Goal: Information Seeking & Learning: Learn about a topic

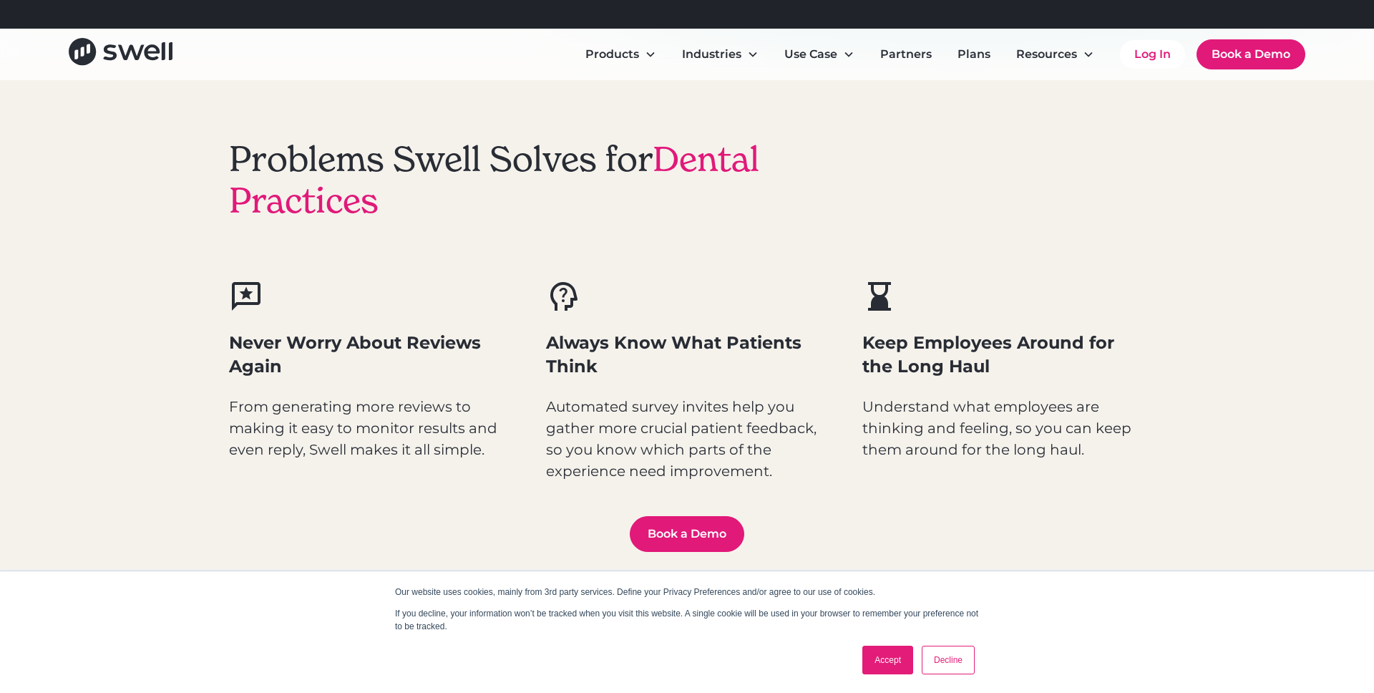
scroll to position [666, 0]
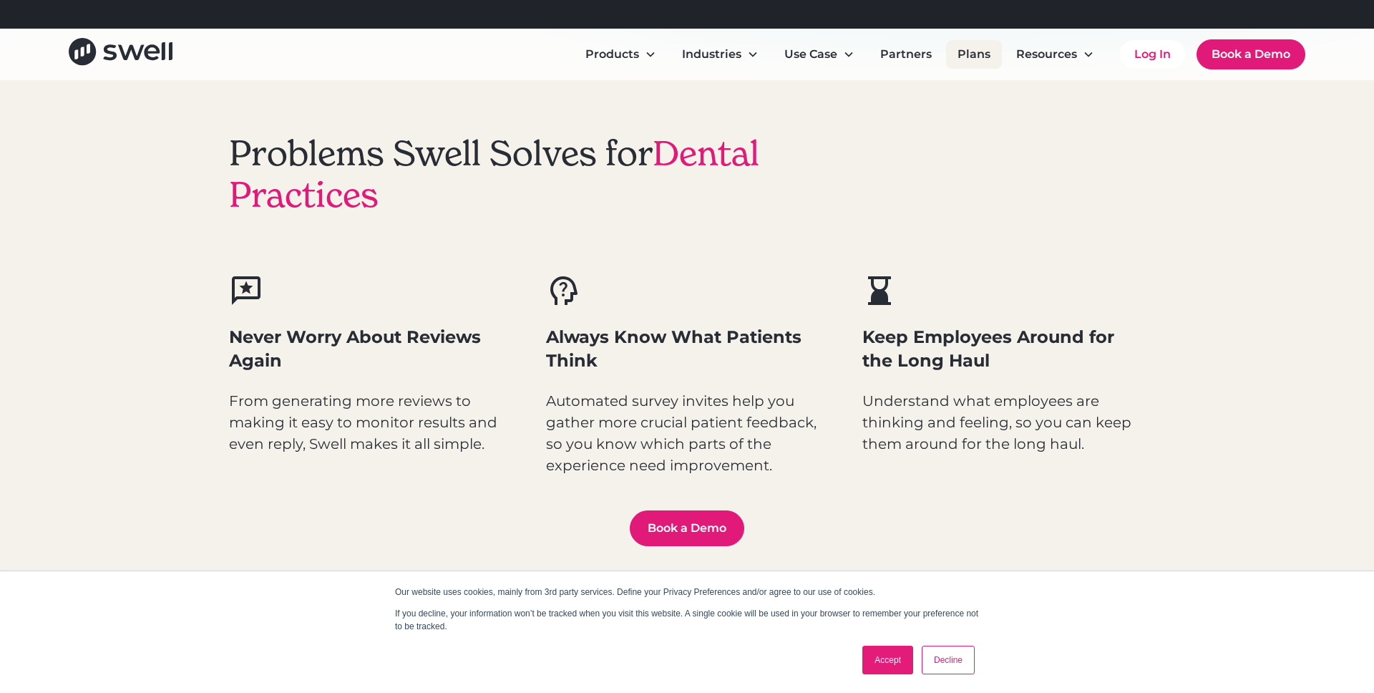
click at [982, 52] on link "Plans" at bounding box center [974, 54] width 56 height 29
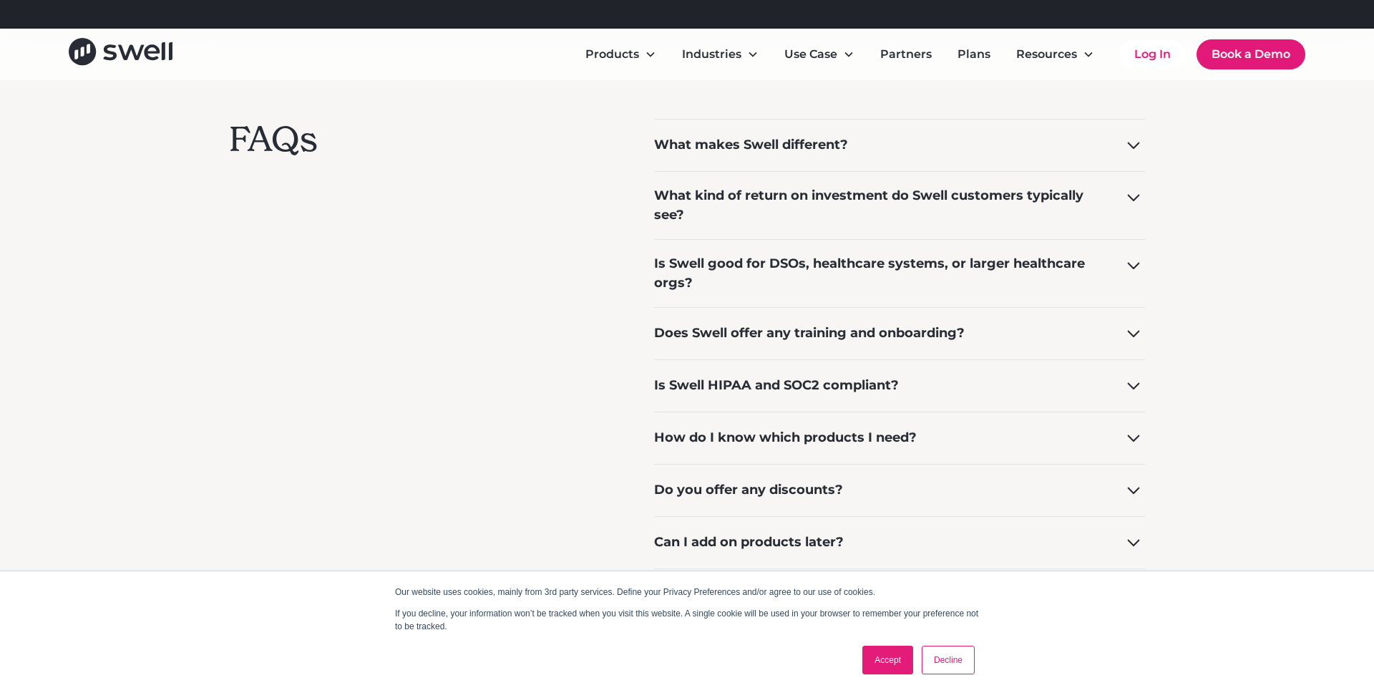
scroll to position [1079, 0]
click at [782, 143] on div "What makes Swell different?" at bounding box center [751, 142] width 194 height 19
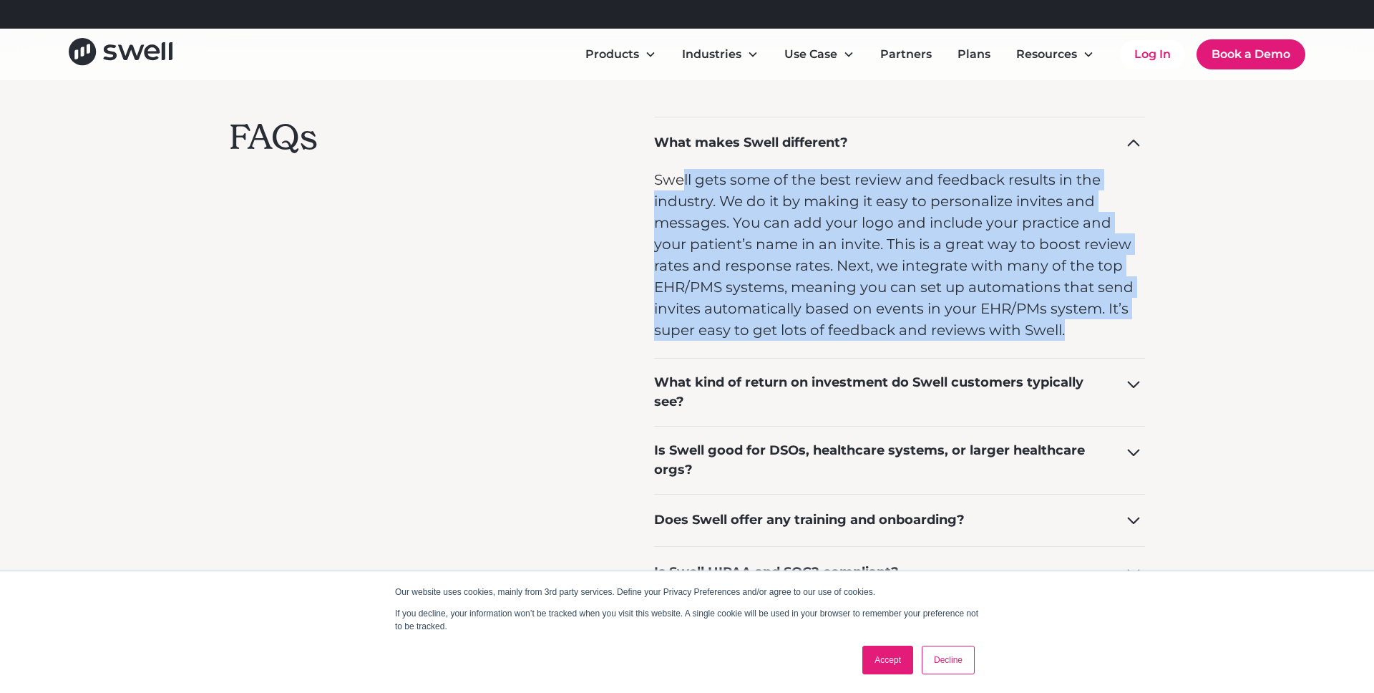
drag, startPoint x: 684, startPoint y: 182, endPoint x: 1088, endPoint y: 351, distance: 437.9
click at [1088, 351] on div "Swell gets some of the best review and feedback results in the industry. We do …" at bounding box center [899, 263] width 491 height 189
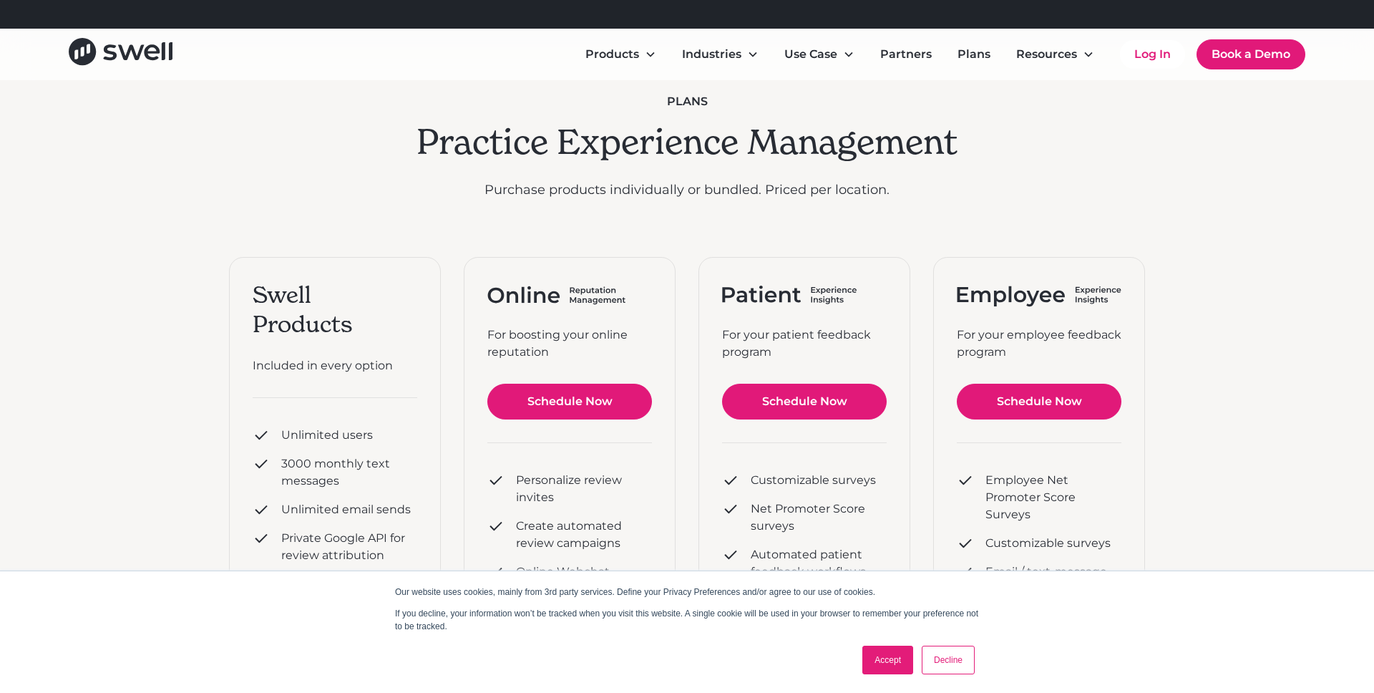
scroll to position [0, 0]
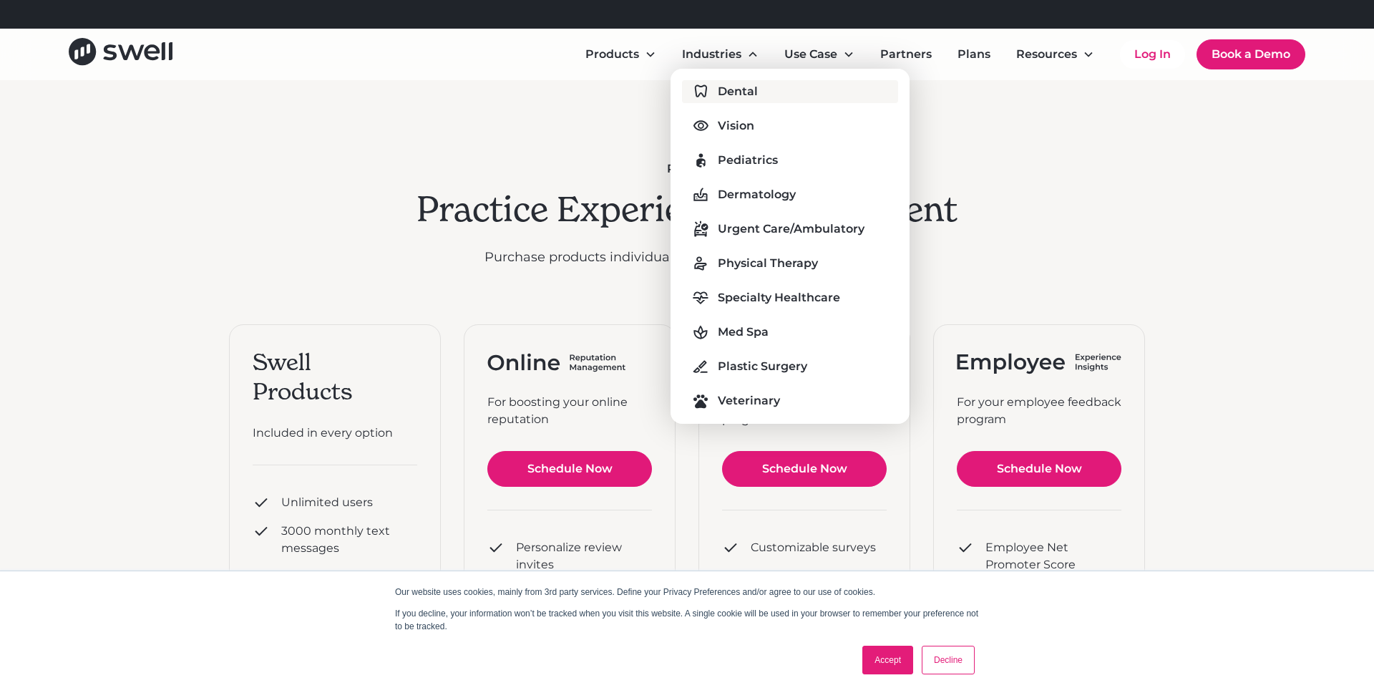
click at [749, 83] on div "Dental" at bounding box center [738, 91] width 40 height 17
